Goal: Information Seeking & Learning: Check status

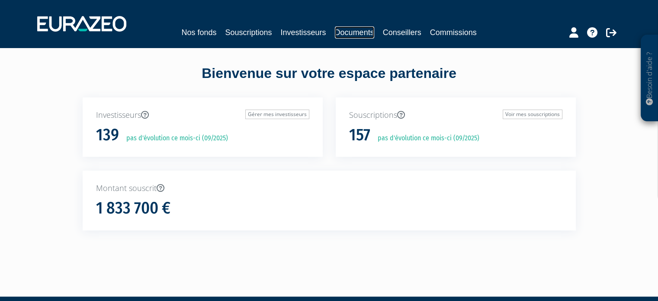
click at [365, 34] on link "Documents" at bounding box center [354, 32] width 39 height 12
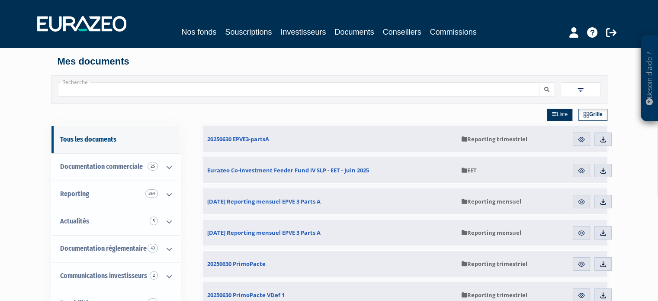
scroll to position [43, 0]
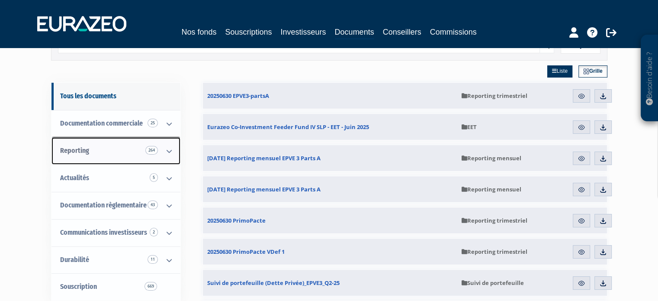
click at [144, 151] on link "Reporting 264" at bounding box center [116, 150] width 129 height 27
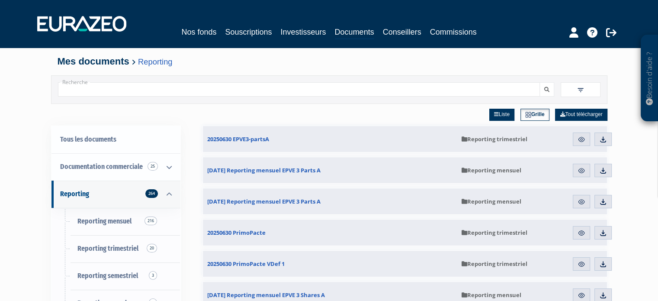
click at [192, 83] on input "Recherche" at bounding box center [299, 89] width 482 height 14
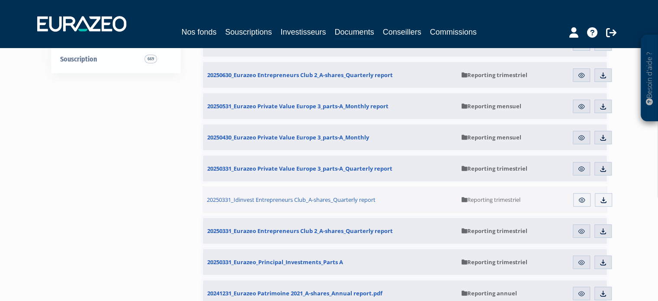
scroll to position [474, 0]
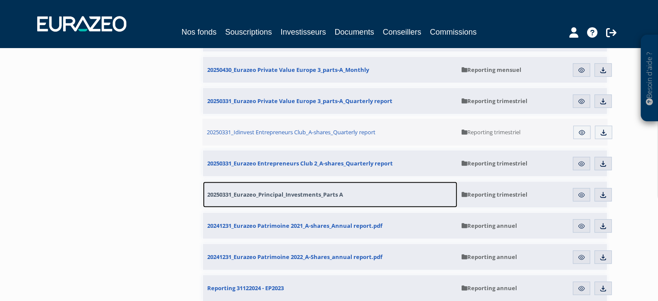
click at [314, 193] on span "20250331_Eurazeo_Principal_Investments_Parts A" at bounding box center [275, 194] width 136 height 8
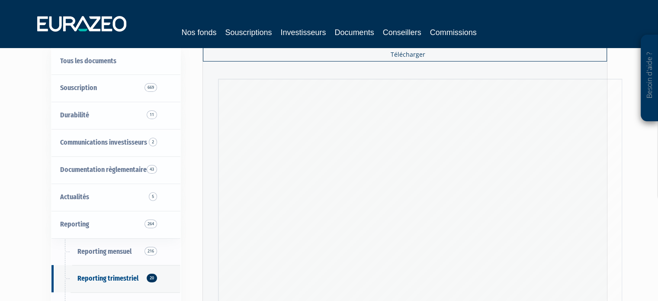
scroll to position [43, 0]
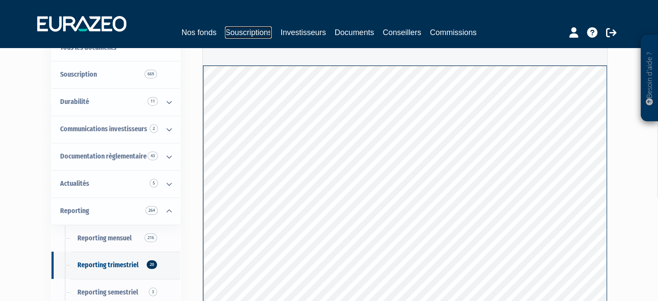
click at [251, 28] on link "Souscriptions" at bounding box center [248, 32] width 47 height 12
click at [305, 32] on link "Investisseurs" at bounding box center [302, 32] width 45 height 12
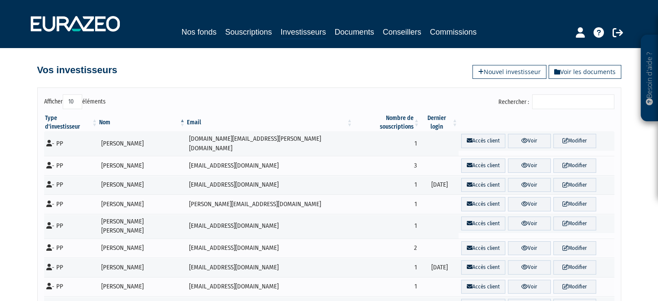
click at [555, 97] on input "Rechercher :" at bounding box center [573, 101] width 82 height 15
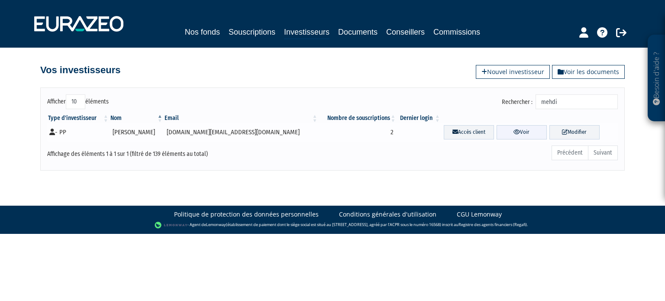
type input "mehdi"
click at [497, 131] on link "Voir" at bounding box center [522, 132] width 50 height 14
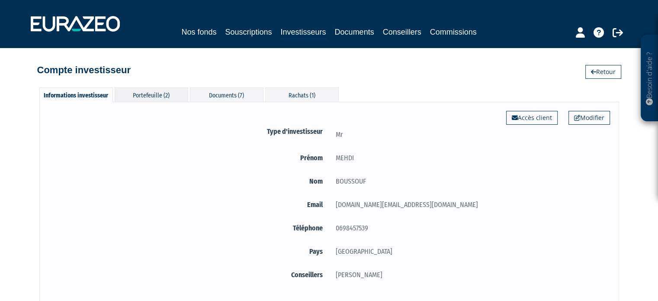
click at [146, 97] on div "Portefeuille (2)" at bounding box center [152, 94] width 74 height 14
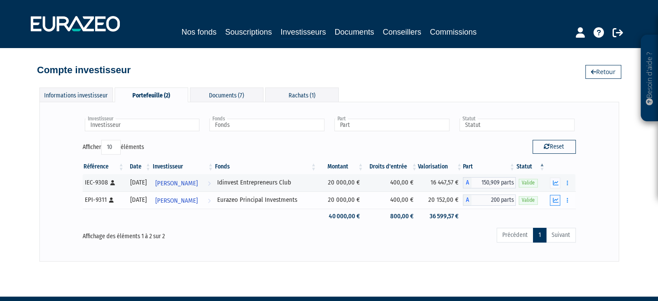
click at [555, 200] on icon "button" at bounding box center [556, 200] width 6 height 6
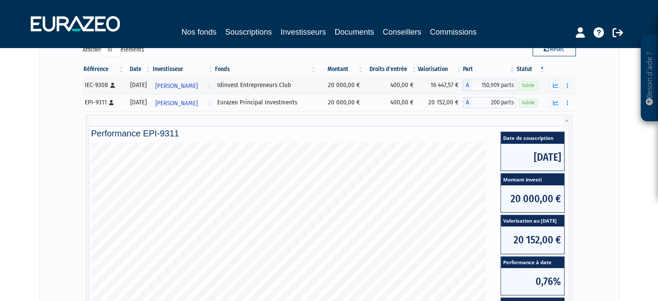
scroll to position [173, 0]
